Goal: Complete application form

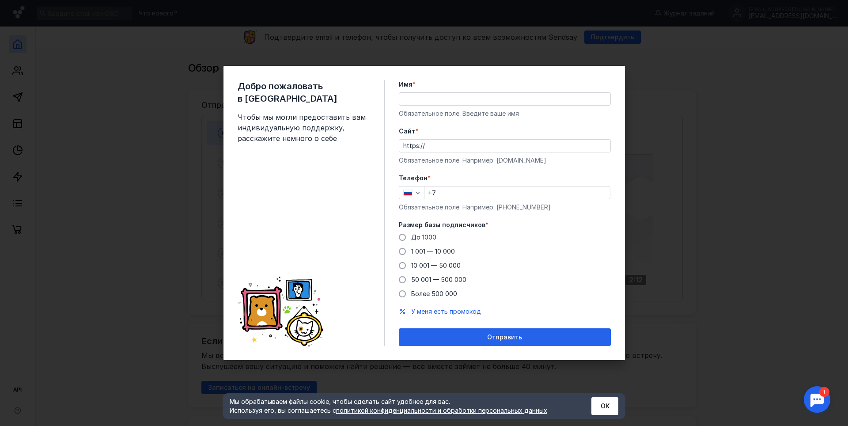
click at [411, 93] on input "Имя *" at bounding box center [504, 99] width 211 height 12
type input "[PERSON_NAME]"
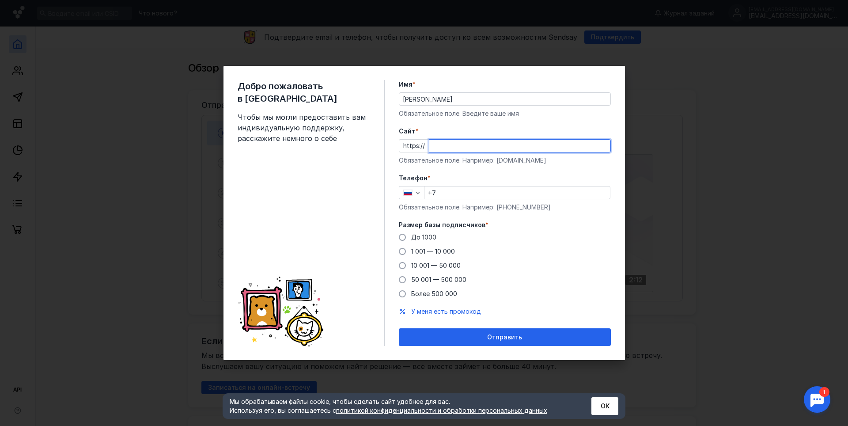
click at [477, 149] on input "Cайт *" at bounding box center [519, 146] width 181 height 12
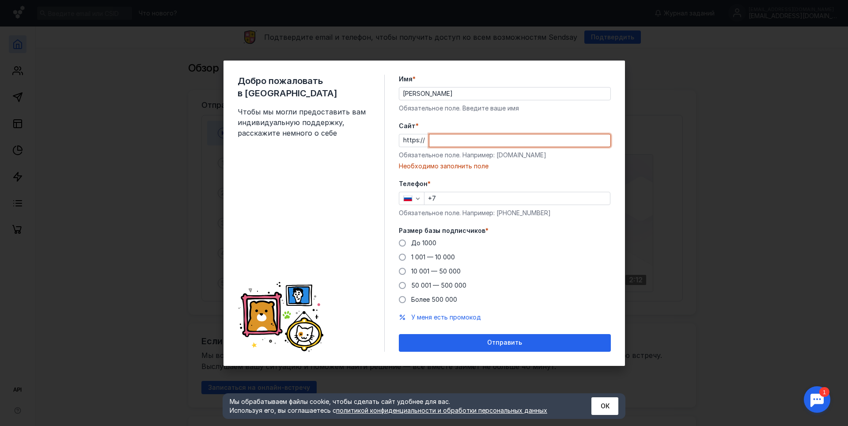
paste input "[DOMAIN_NAME][URL]"
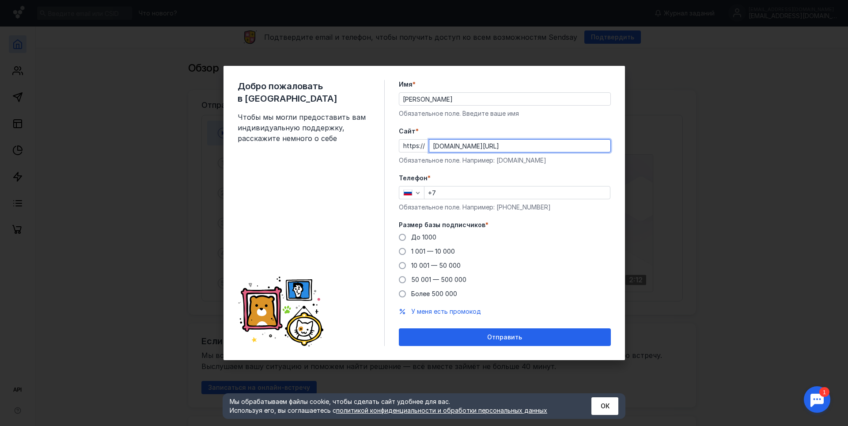
type input "[DOMAIN_NAME][URL]"
click at [475, 200] on div "Телефон * +7 Обязательное поле. Например: [PHONE_NUMBER]" at bounding box center [505, 192] width 212 height 38
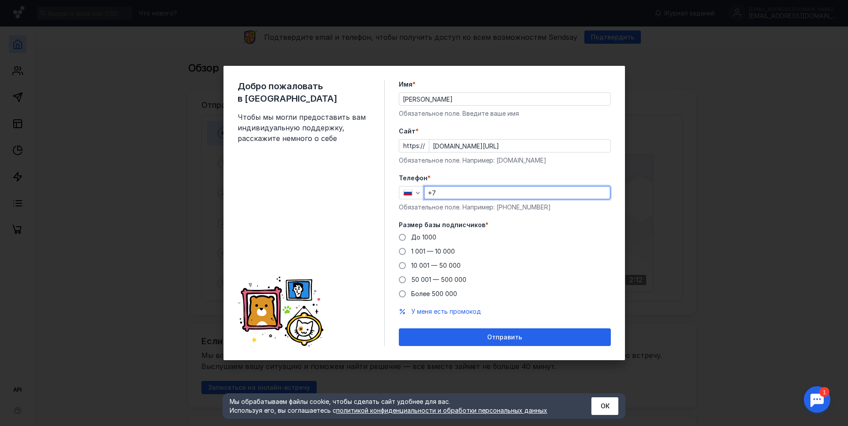
click at [477, 195] on input "+7" at bounding box center [516, 192] width 185 height 12
type input "[PHONE_NUMBER]"
click at [404, 234] on span at bounding box center [402, 237] width 7 height 7
click at [0, 0] on input "До 1000" at bounding box center [0, 0] width 0 height 0
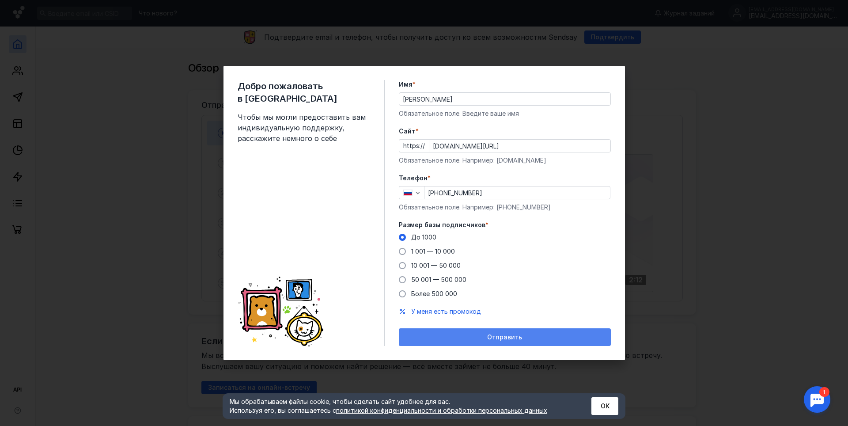
click at [515, 332] on div "Отправить" at bounding box center [505, 337] width 212 height 18
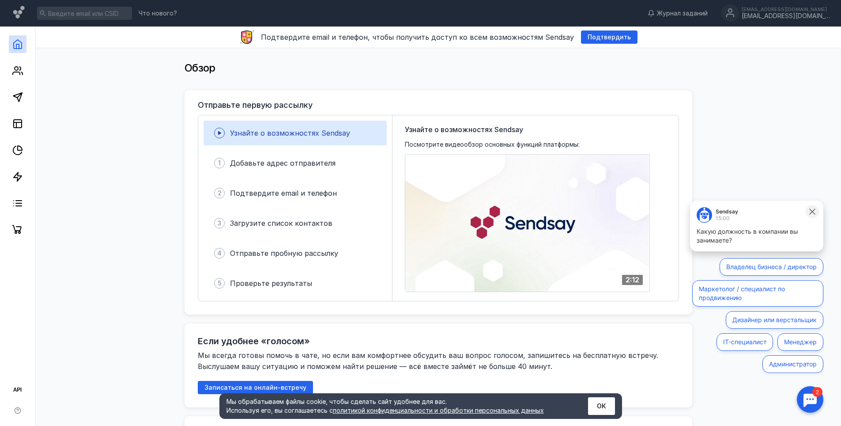
click at [811, 211] on icon at bounding box center [812, 211] width 8 height 8
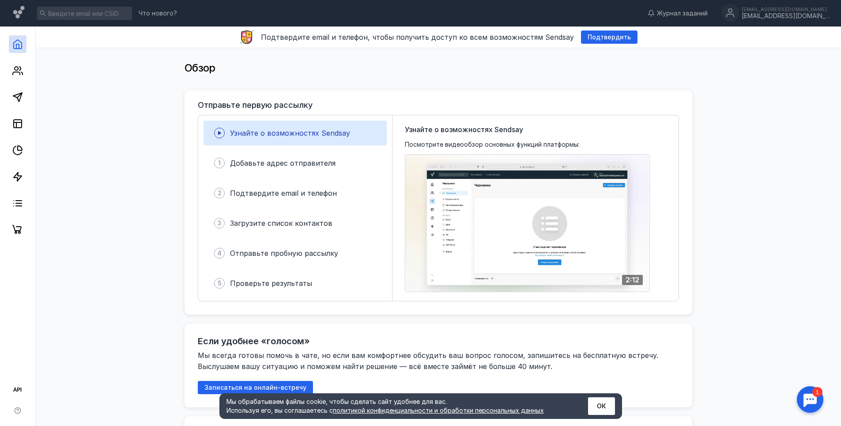
click at [806, 396] on div at bounding box center [809, 398] width 27 height 27
